Goal: Task Accomplishment & Management: Manage account settings

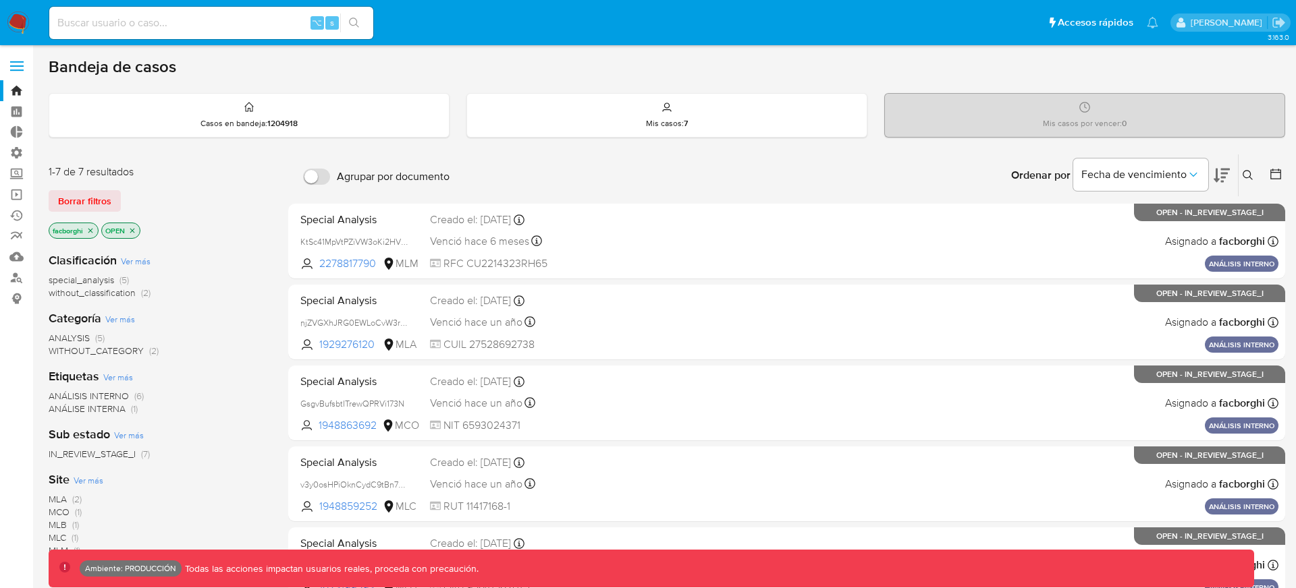
click at [825, 168] on div "Ordenar por Fecha de vencimiento No es posible ordenar los resultados mientras …" at bounding box center [870, 176] width 829 height 42
click at [235, 9] on div "⌥ s" at bounding box center [211, 23] width 324 height 32
click at [235, 20] on input at bounding box center [211, 23] width 324 height 18
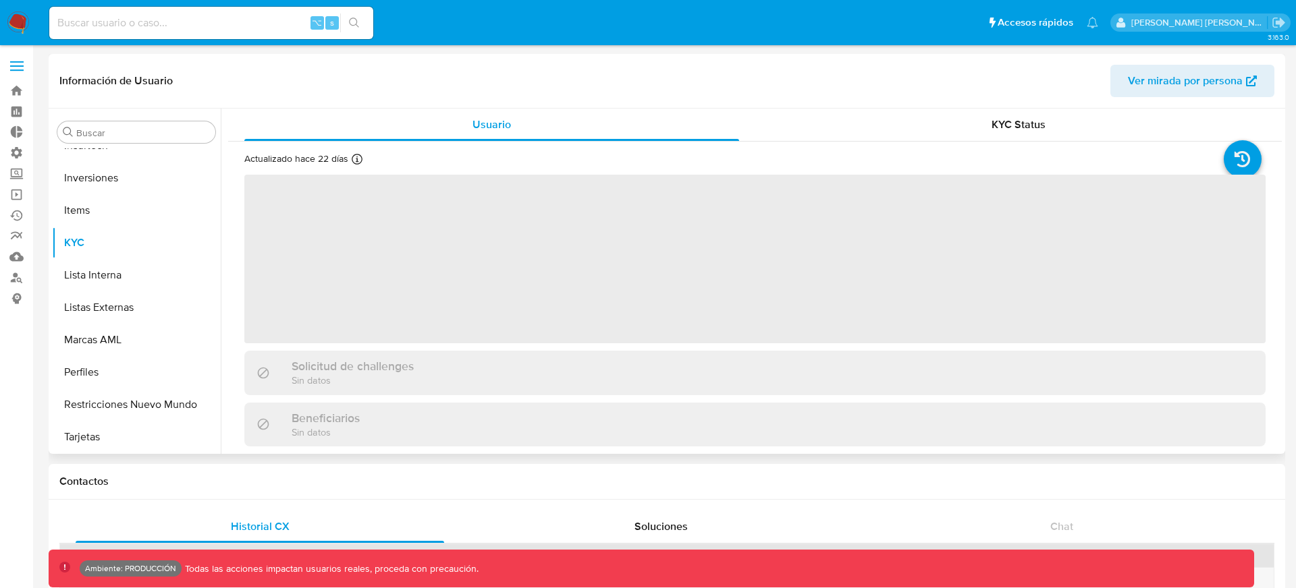
scroll to position [732, 0]
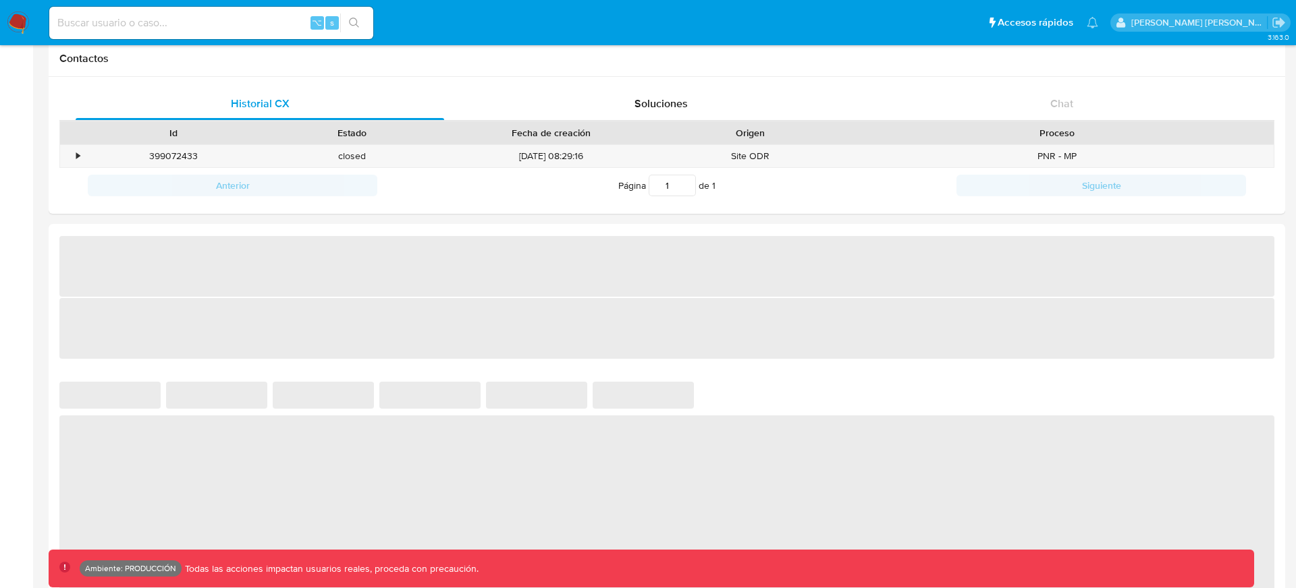
select select "10"
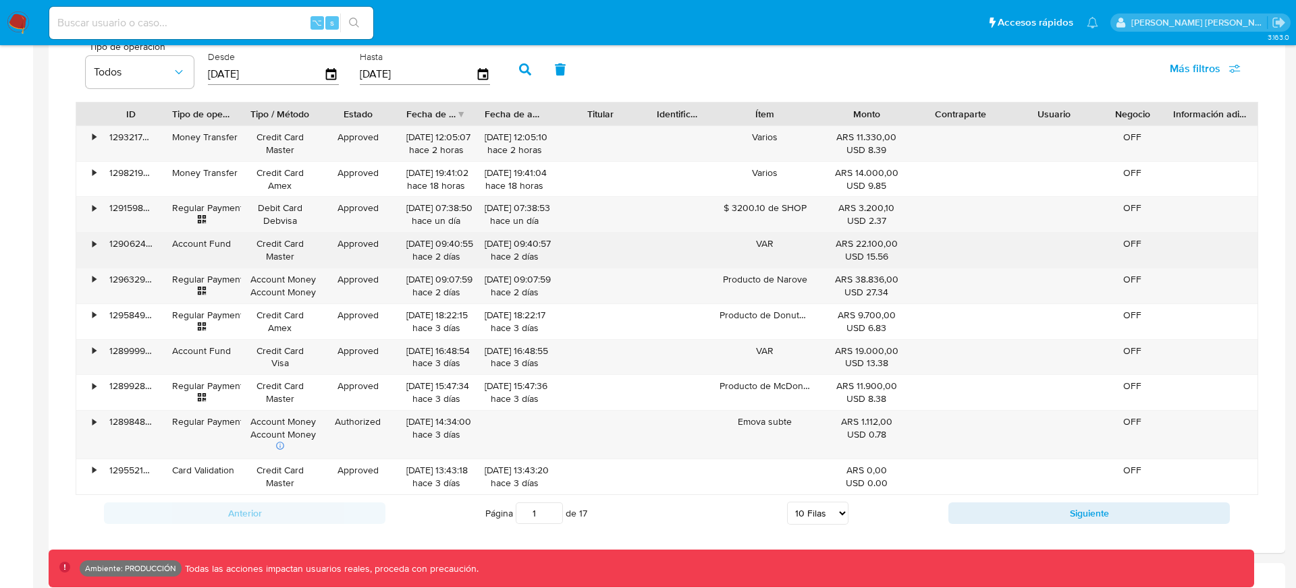
scroll to position [890, 0]
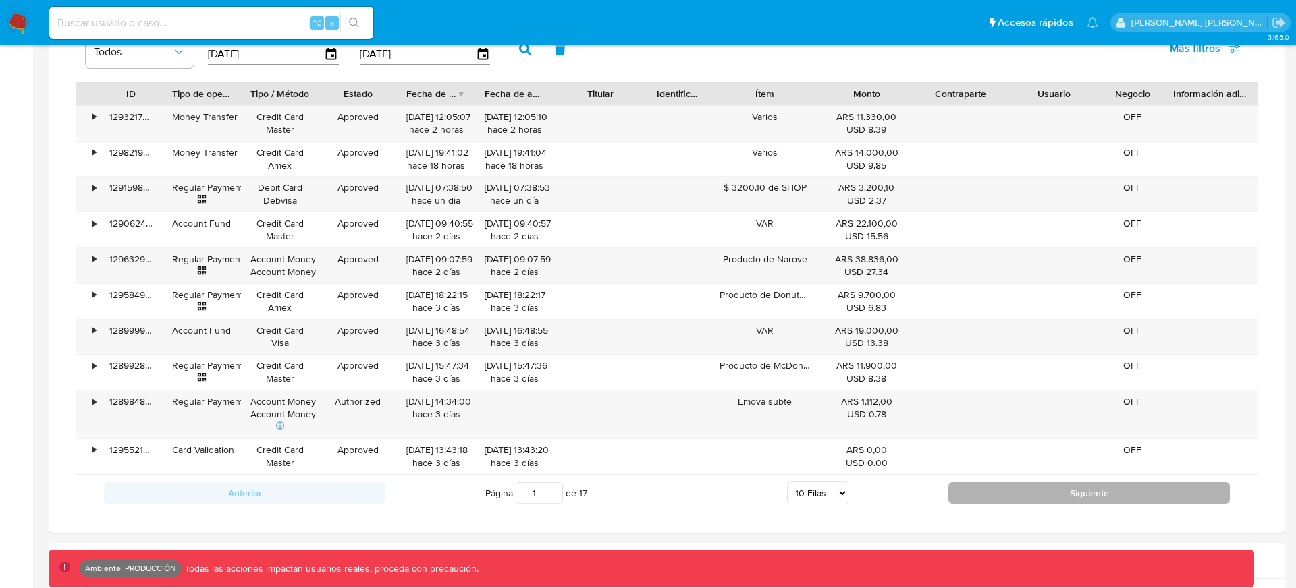
click at [1085, 499] on button "Siguiente" at bounding box center [1088, 493] width 281 height 22
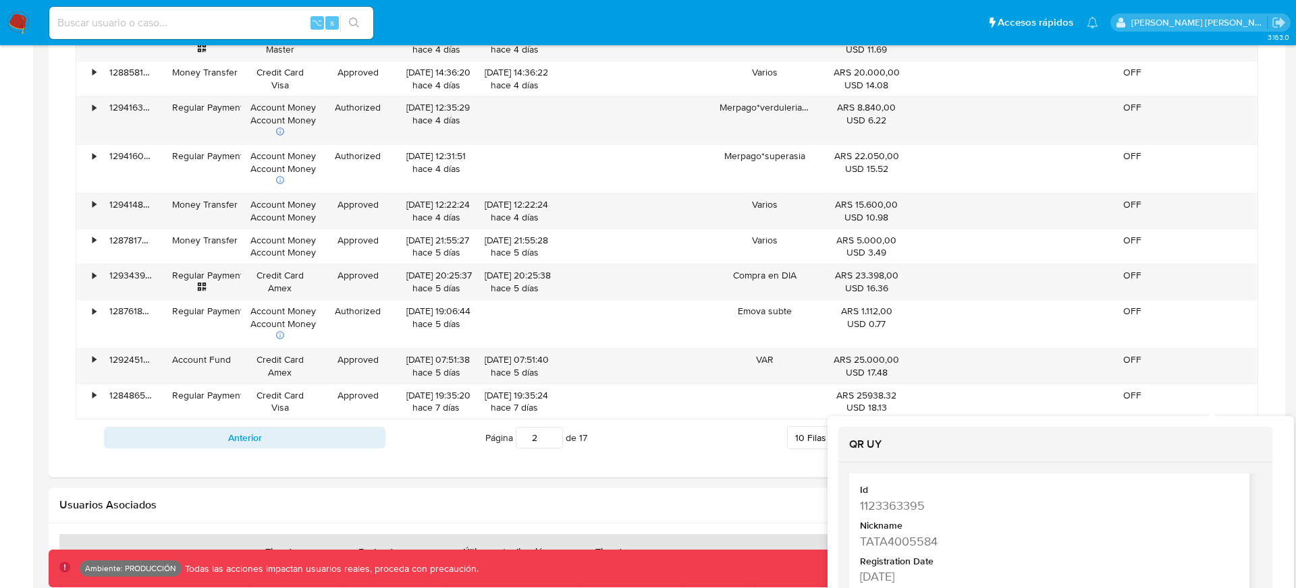
scroll to position [39, 0]
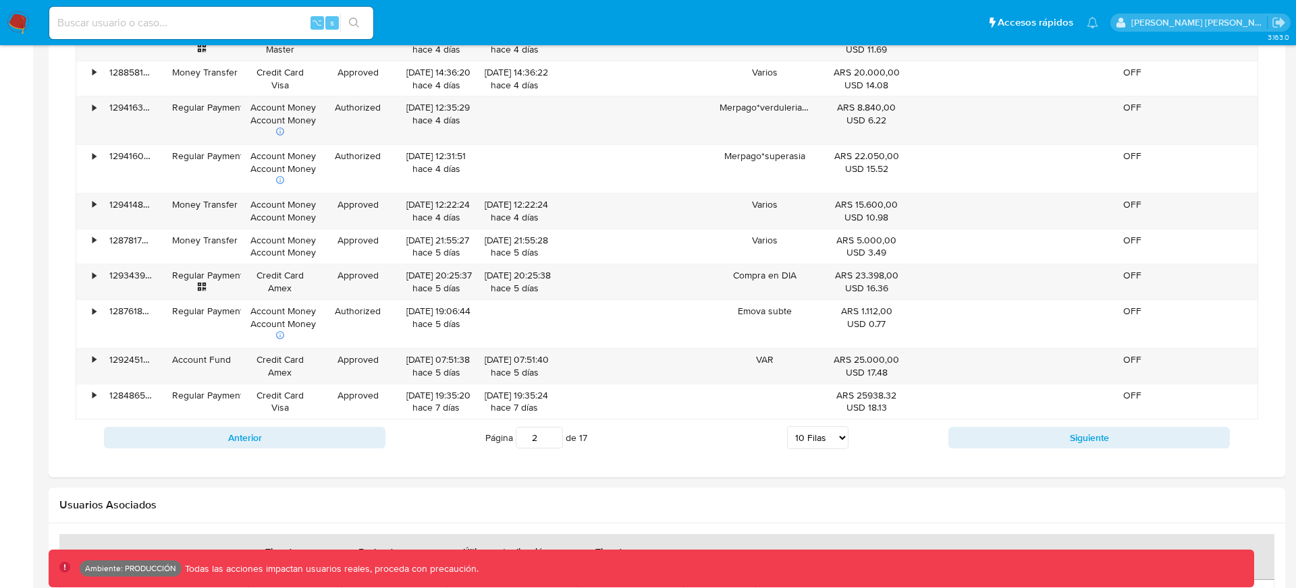
click at [763, 493] on div "Usuarios Asociados" at bounding box center [667, 506] width 1236 height 36
click at [1036, 436] on button "Siguiente" at bounding box center [1088, 438] width 281 height 22
type input "3"
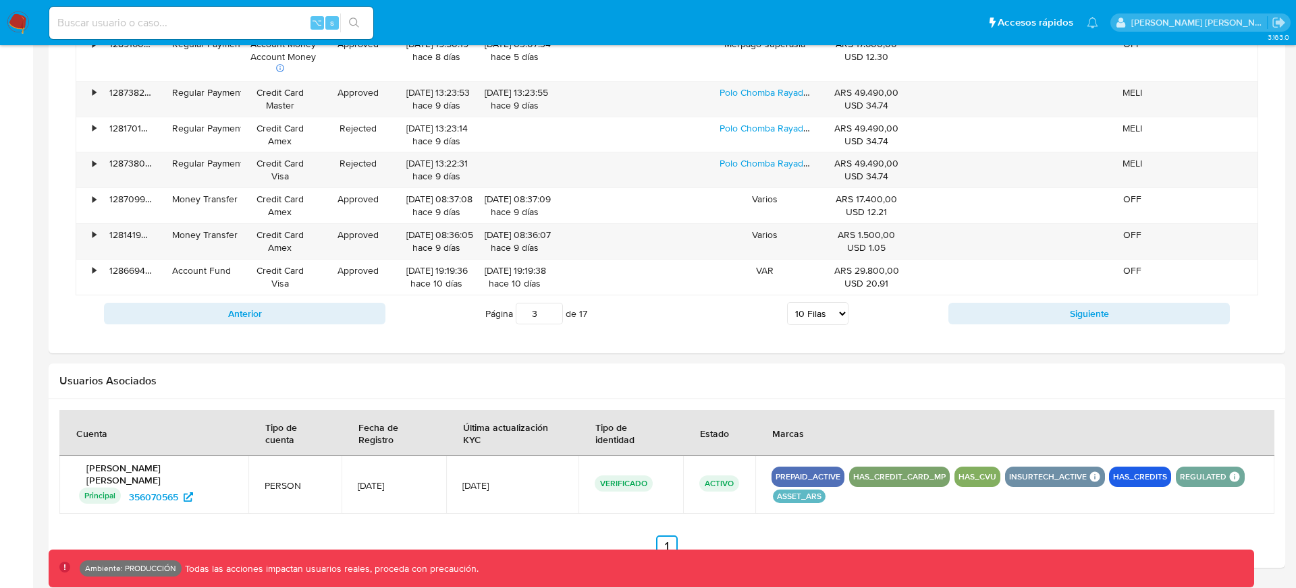
scroll to position [1117, 0]
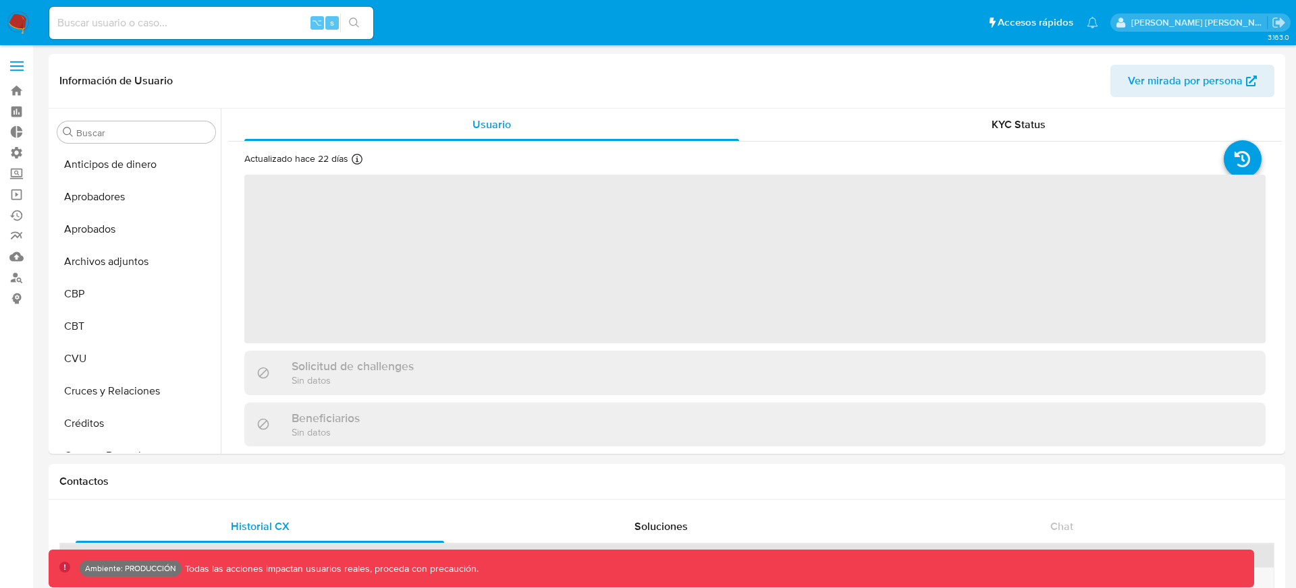
scroll to position [732, 0]
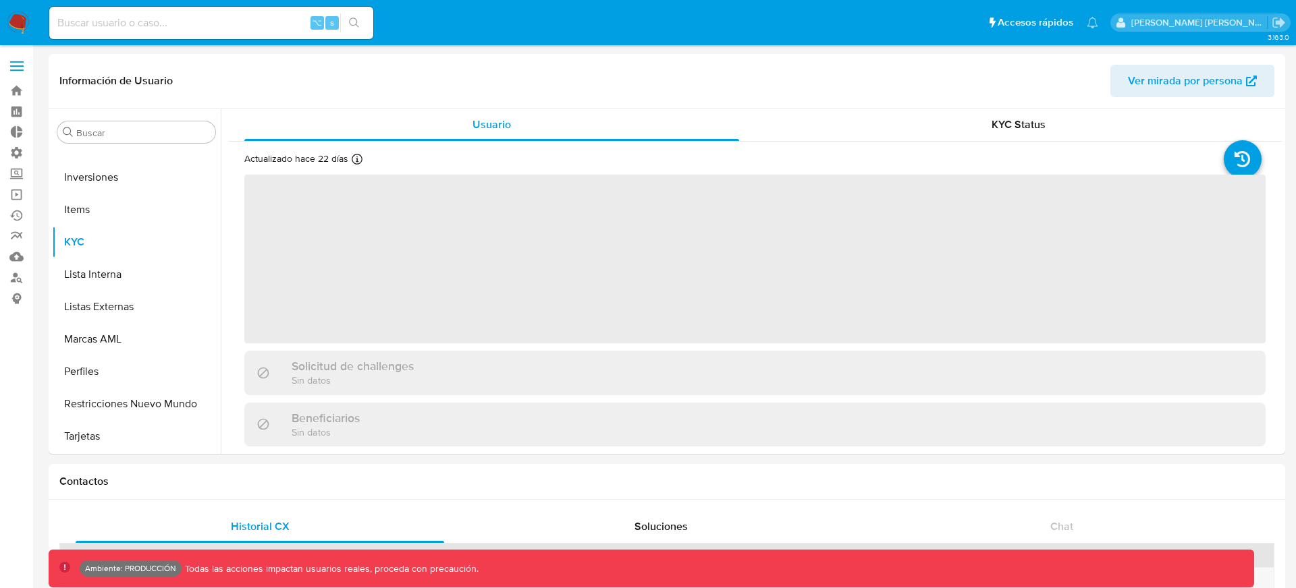
select select "10"
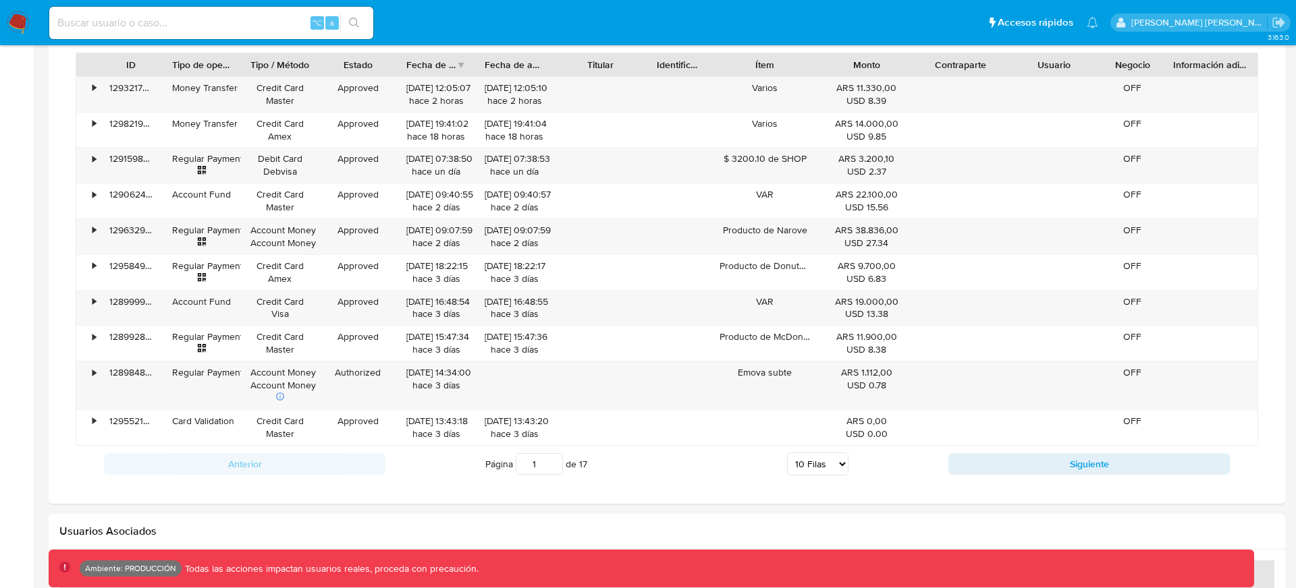
scroll to position [987, 0]
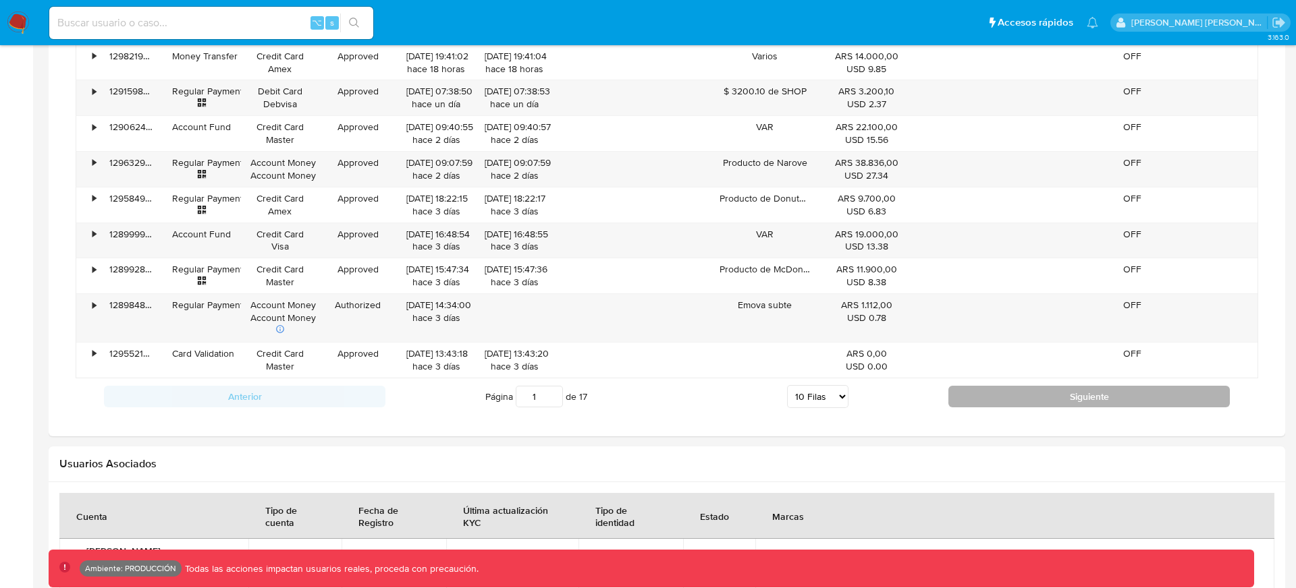
click at [1011, 404] on button "Siguiente" at bounding box center [1088, 397] width 281 height 22
type input "2"
